Goal: Check status: Verify the current state of an ongoing process or item

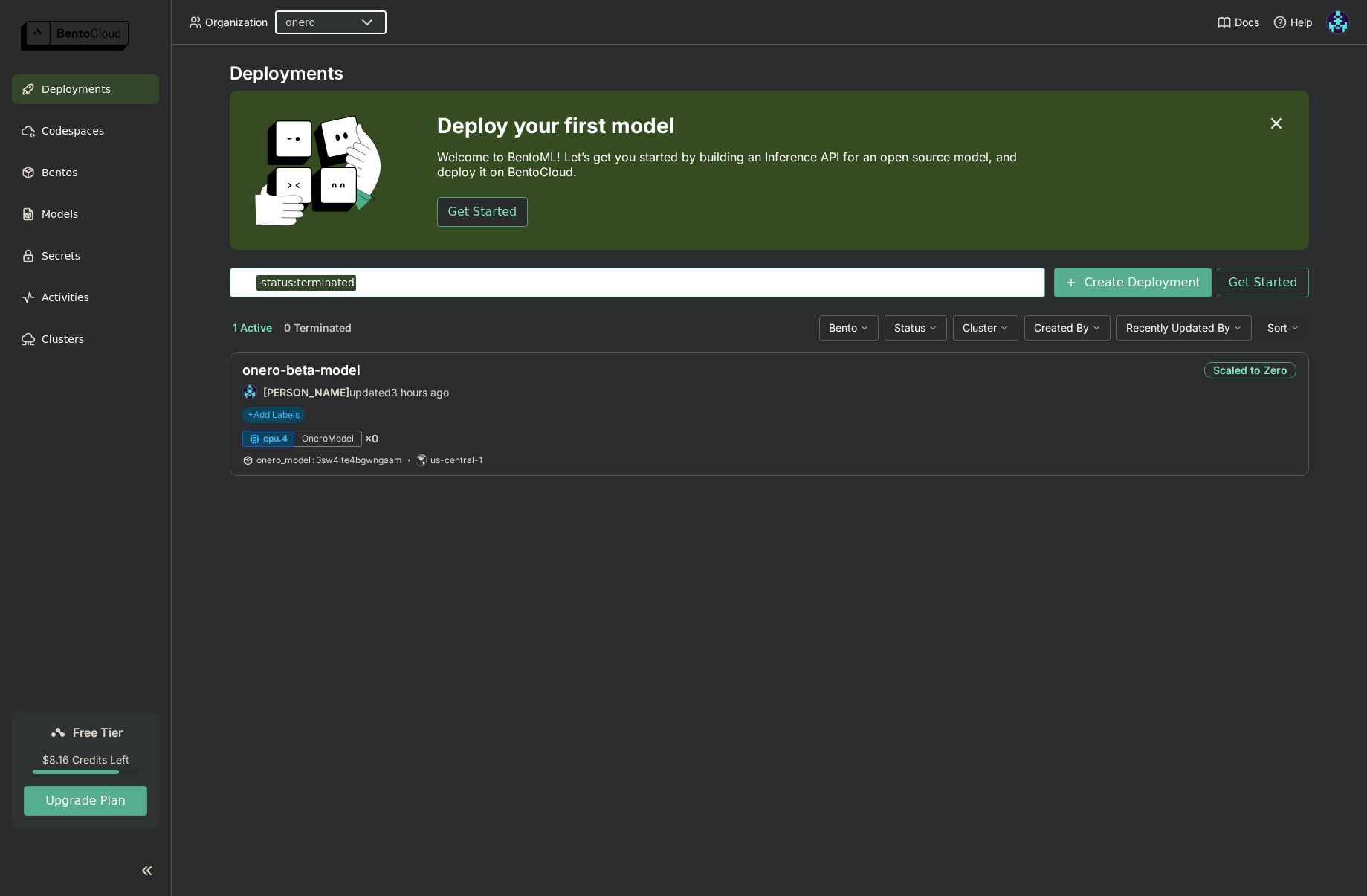
click at [1343, 30] on img at bounding box center [1338, 22] width 22 height 22
click at [1314, 85] on link "Billing" at bounding box center [1309, 78] width 85 height 21
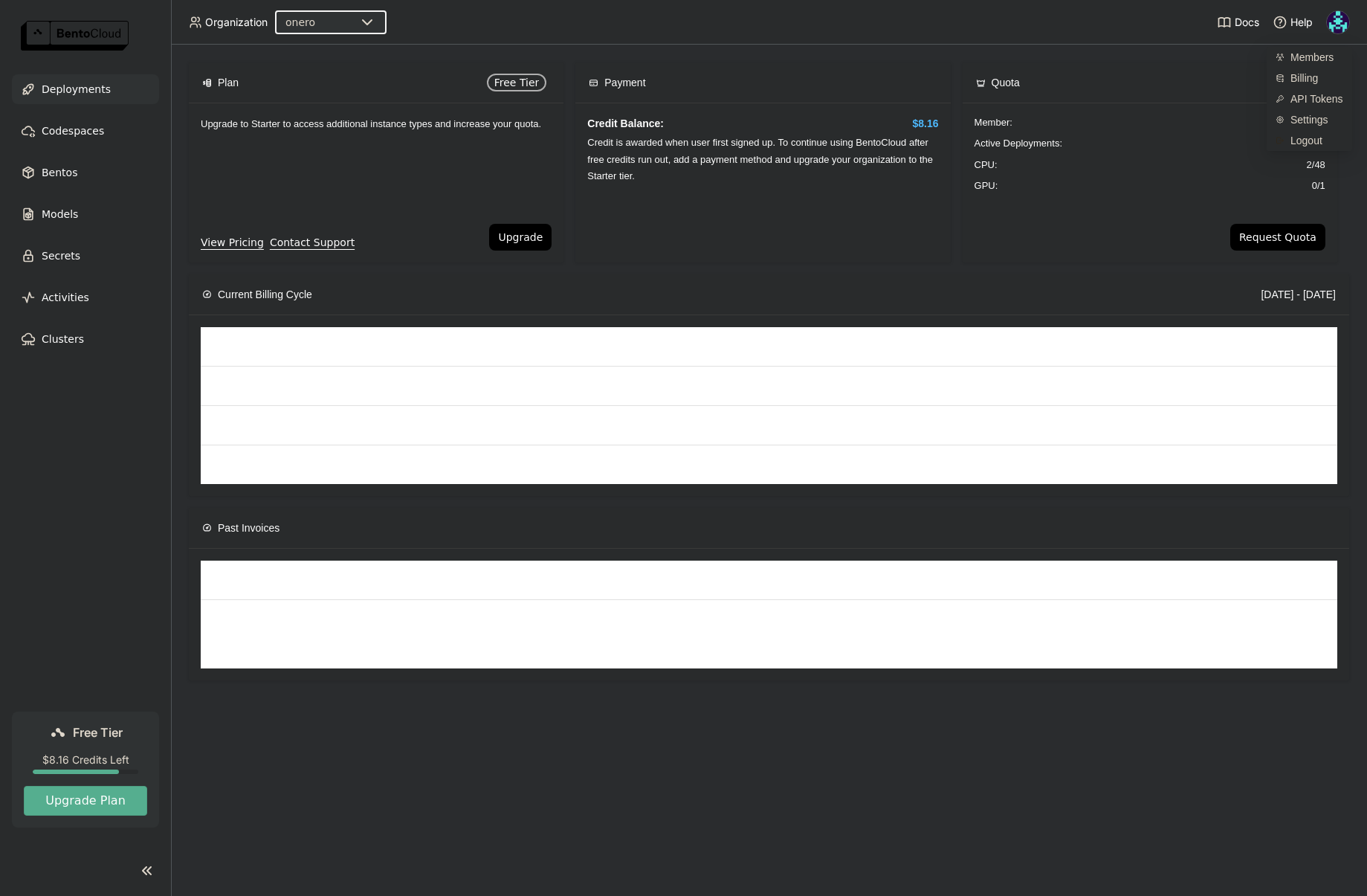
click at [49, 93] on span "Deployments" at bounding box center [76, 89] width 69 height 18
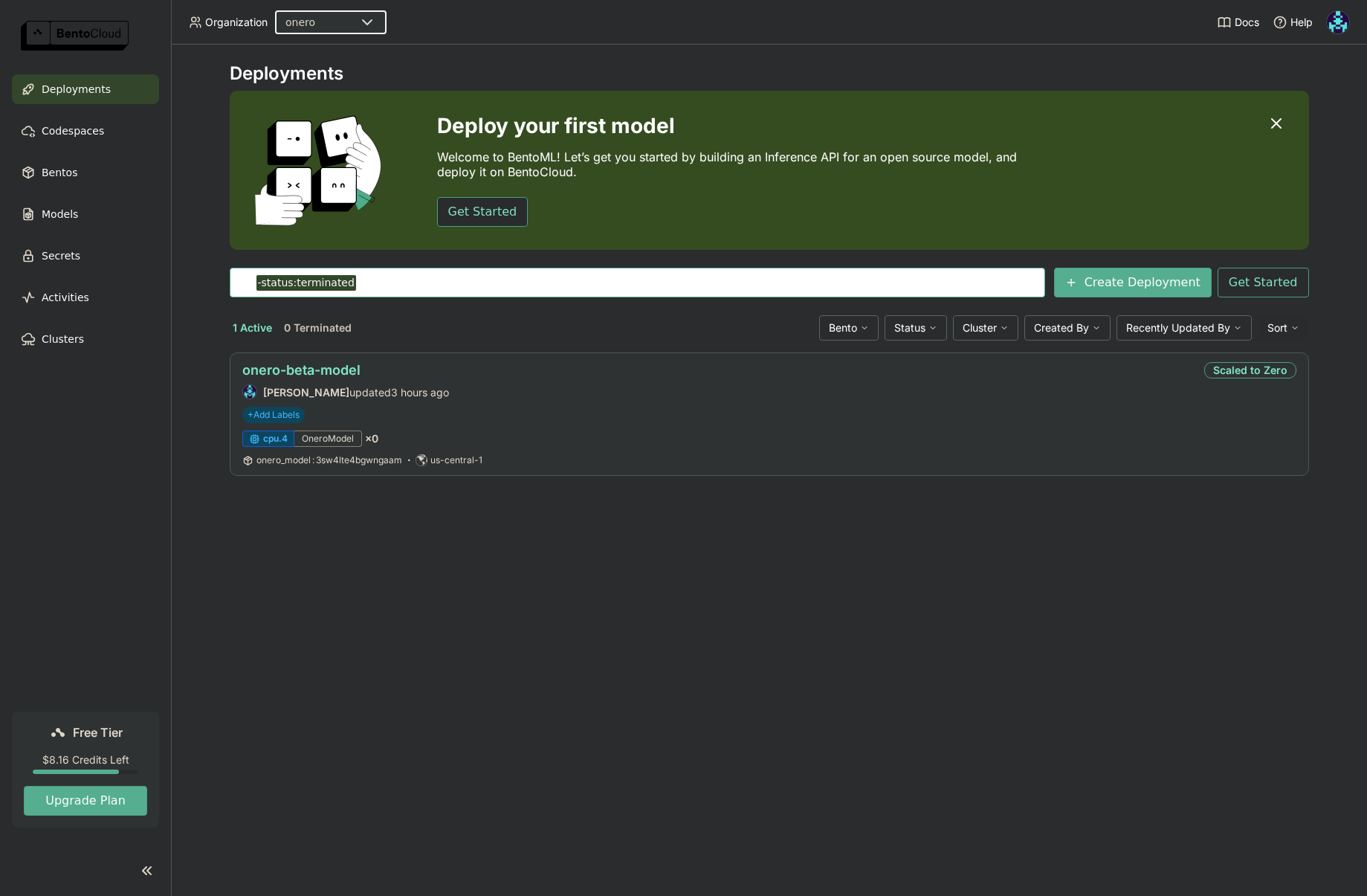
click at [331, 365] on link "onero-beta-model" at bounding box center [302, 370] width 118 height 16
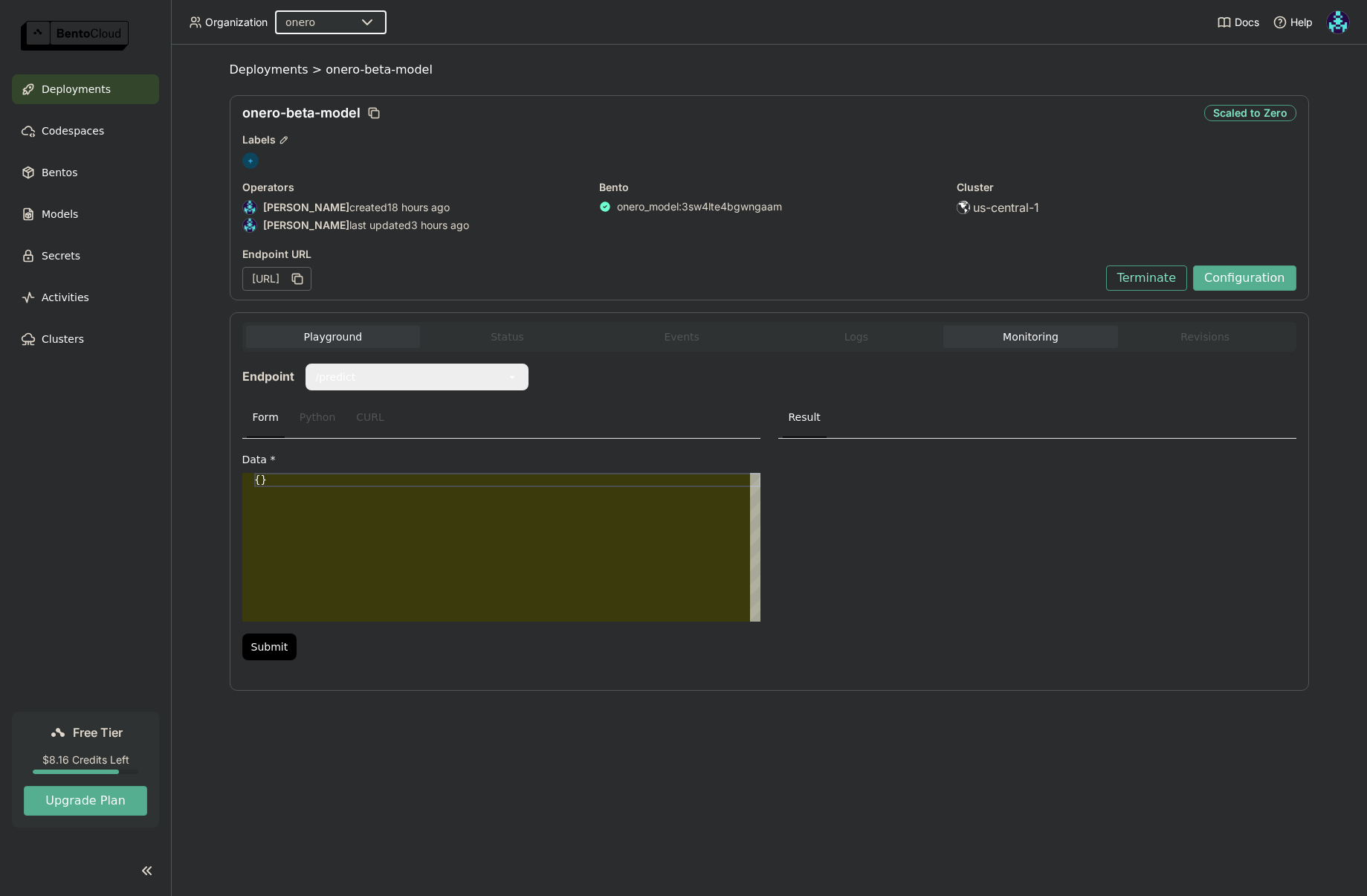
click at [1031, 341] on button "Monitoring" at bounding box center [1030, 337] width 175 height 22
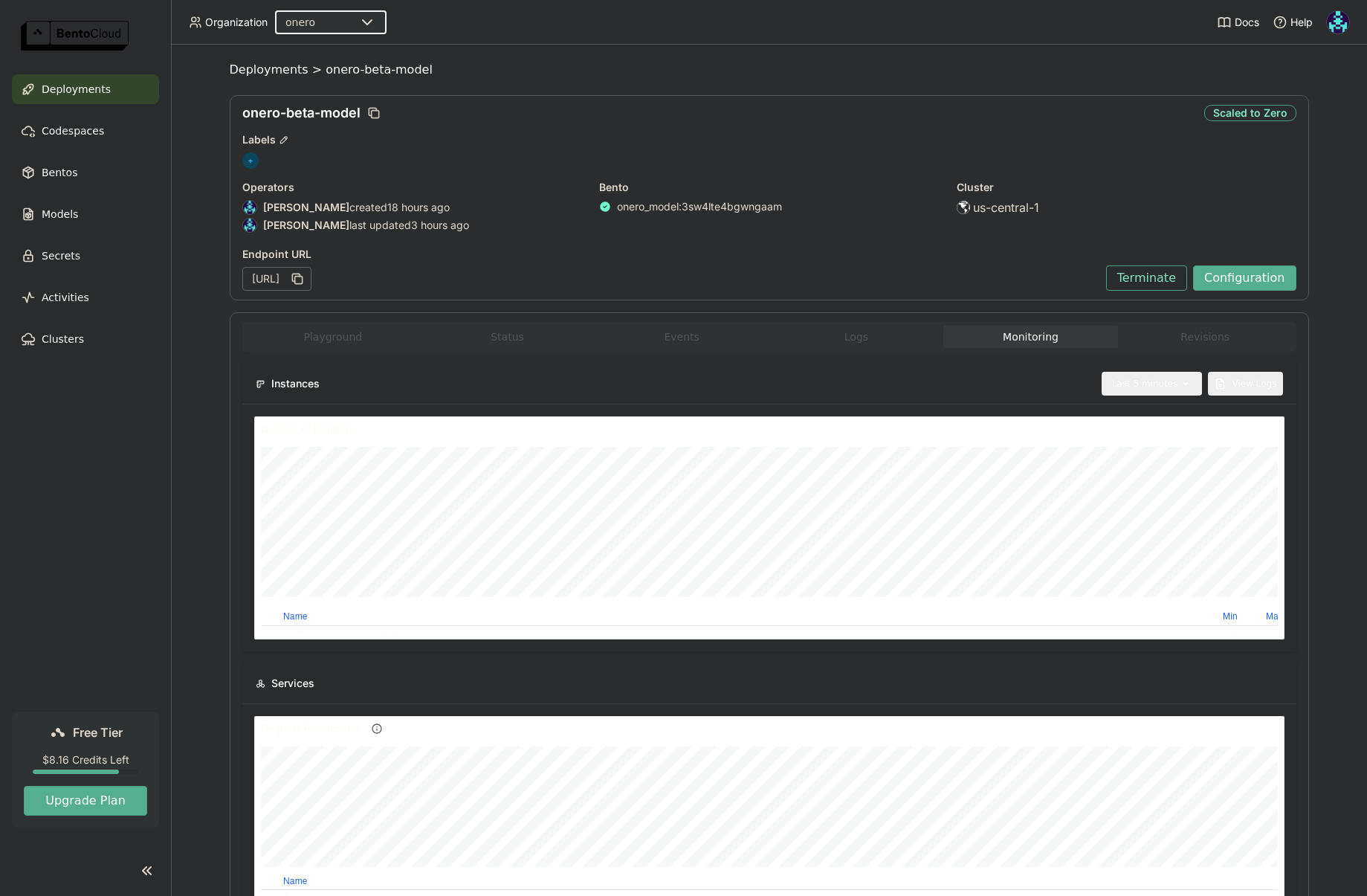
click at [1169, 384] on div "Last 5 minutes" at bounding box center [1145, 383] width 66 height 15
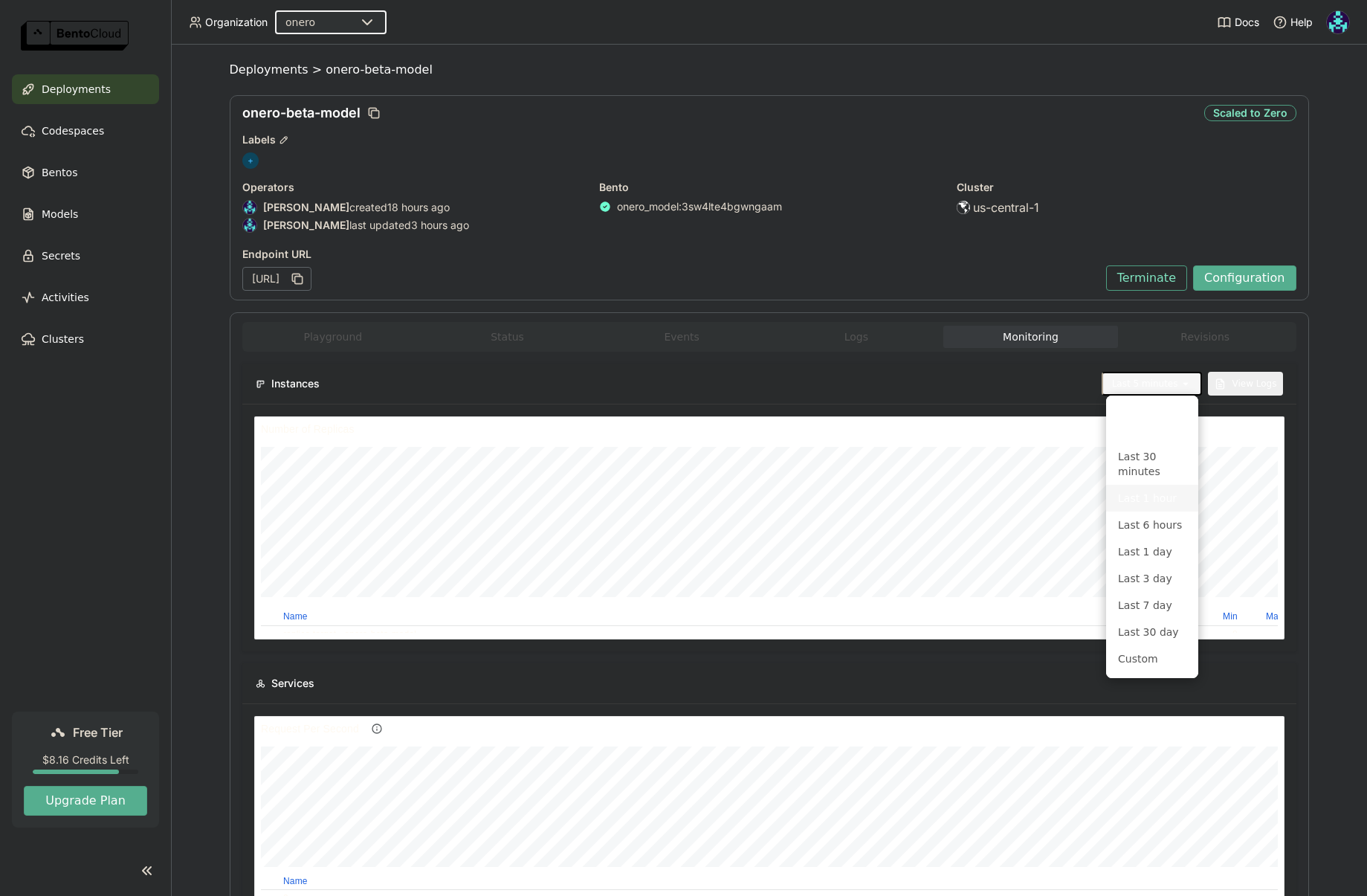
click at [1156, 503] on div "Last 1 hour" at bounding box center [1152, 498] width 69 height 15
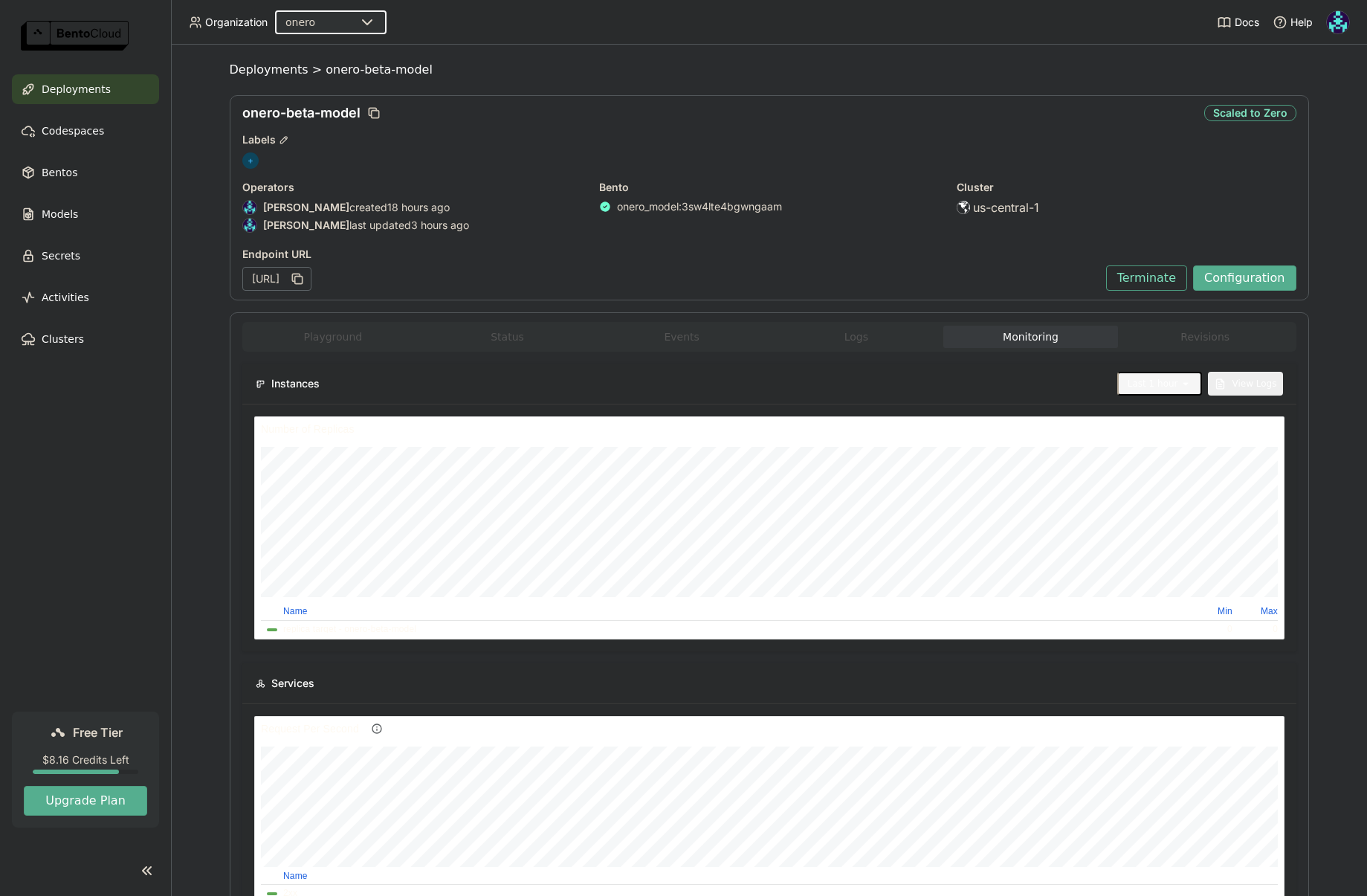
click at [1164, 388] on div "Last 1 hour" at bounding box center [1152, 383] width 50 height 15
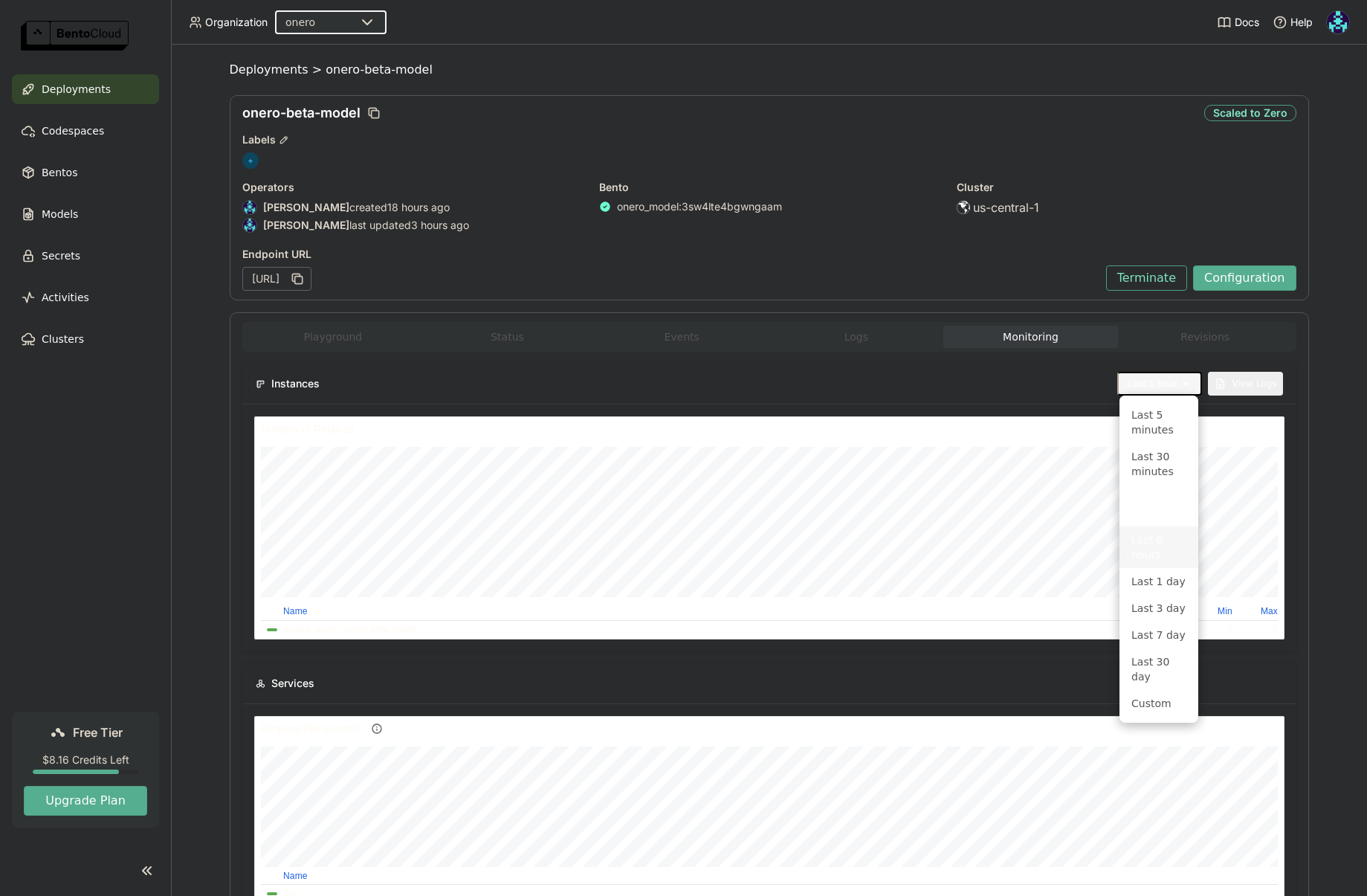
click at [1156, 532] on div "Last 6 hours" at bounding box center [1159, 547] width 55 height 30
